Goal: Share content: Share content

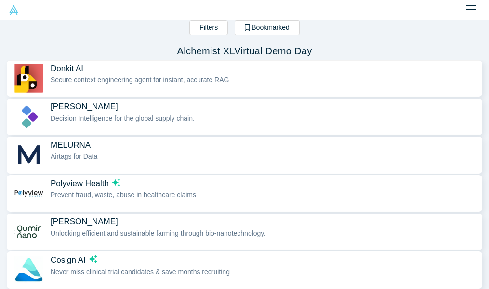
click at [73, 78] on span "Secure context engineering agent for instant, accurate RAG" at bounding box center [140, 80] width 178 height 8
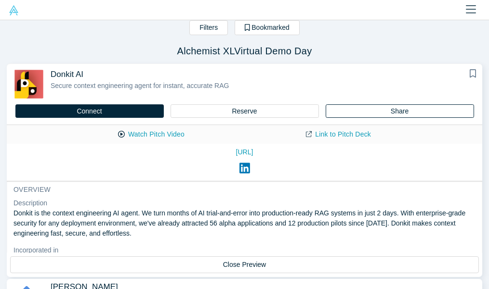
click at [393, 110] on button "Share" at bounding box center [399, 110] width 148 height 13
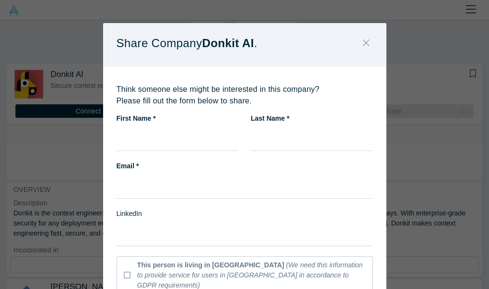
click at [364, 41] on icon "Close" at bounding box center [365, 42] width 7 height 7
